Goal: Information Seeking & Learning: Learn about a topic

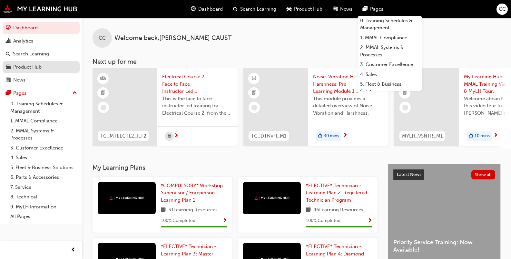
click at [27, 65] on div "Product Hub" at bounding box center [27, 67] width 28 height 7
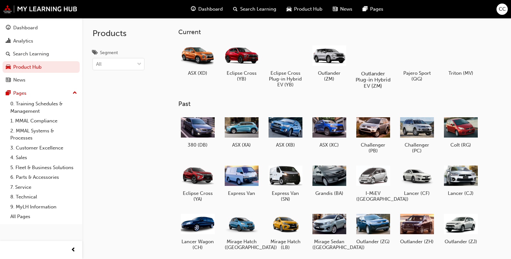
click at [322, 53] on div at bounding box center [373, 55] width 36 height 26
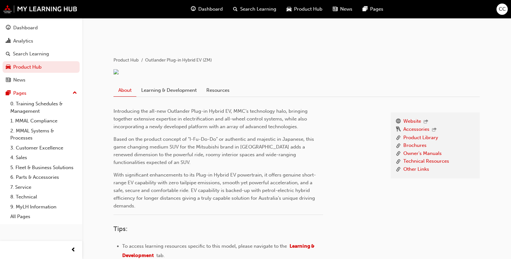
scroll to position [90, 0]
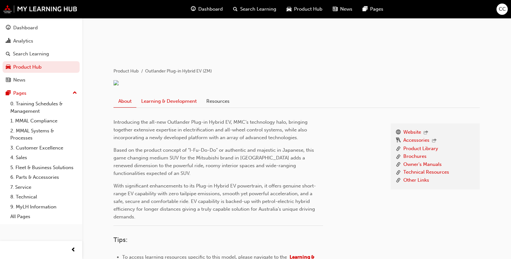
click at [173, 107] on link "Learning & Development" at bounding box center [168, 101] width 65 height 12
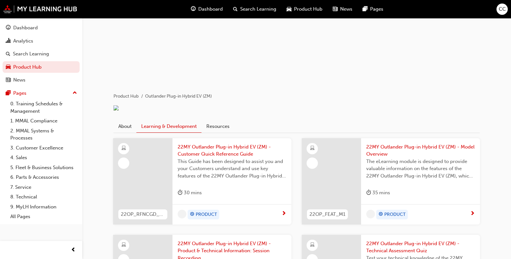
scroll to position [129, 0]
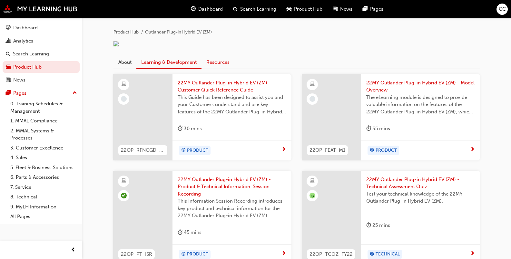
click at [220, 68] on link "Resources" at bounding box center [217, 62] width 33 height 12
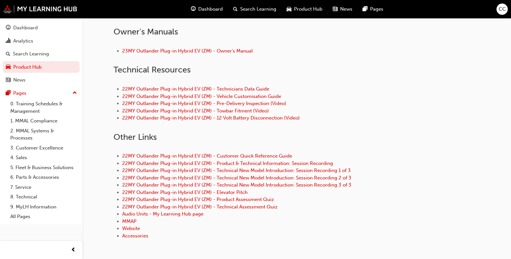
scroll to position [290, 0]
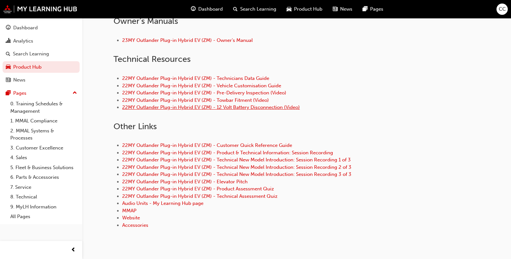
click at [187, 110] on link "22MY Outlander Plug-in Hybrid EV (ZM) - 12 Volt Battery Disconnection (Video)" at bounding box center [211, 107] width 178 height 6
